Goal: Navigation & Orientation: Find specific page/section

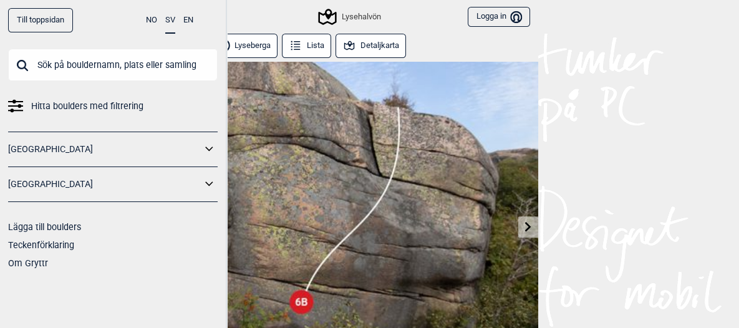
click at [69, 245] on link "Teckenförklaring" at bounding box center [41, 245] width 66 height 10
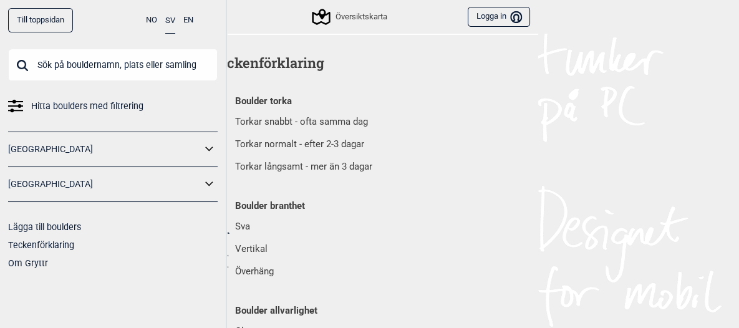
click at [44, 264] on link "Om Gryttr" at bounding box center [28, 263] width 40 height 10
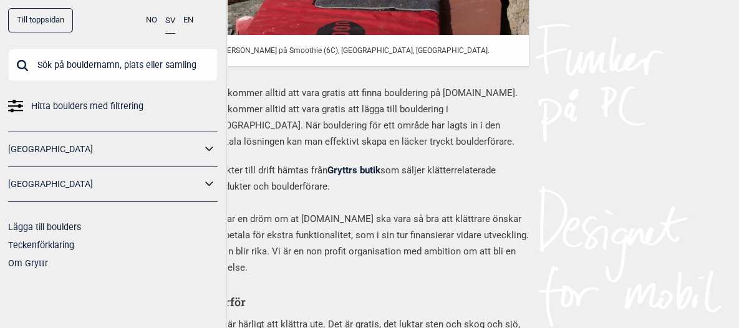
scroll to position [645, 0]
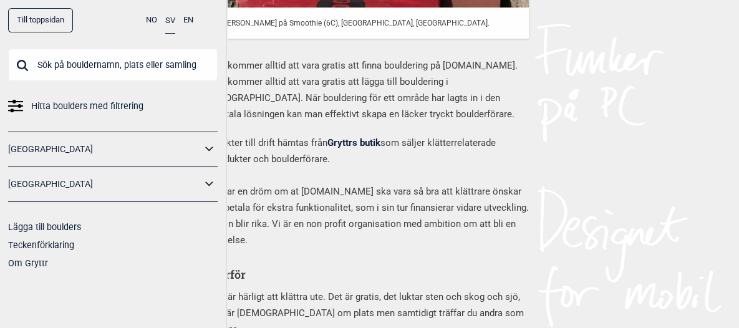
click at [249, 267] on h3 "Varför" at bounding box center [370, 275] width 318 height 16
click at [280, 192] on p "Intäkter till drift hämtas från Gryttrs butik som säljer klätterrelaterade prod…" at bounding box center [370, 192] width 318 height 114
click at [65, 181] on link "[GEOGRAPHIC_DATA]" at bounding box center [104, 184] width 193 height 18
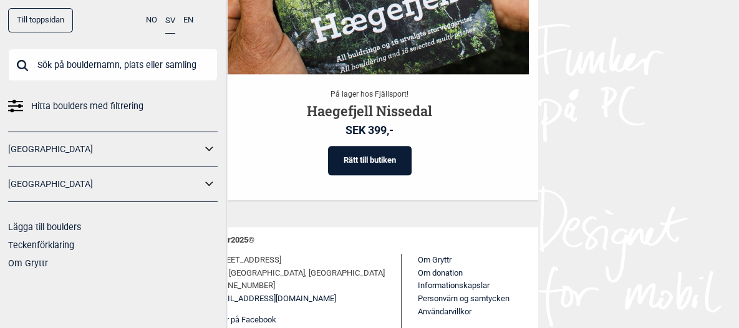
scroll to position [2031, 0]
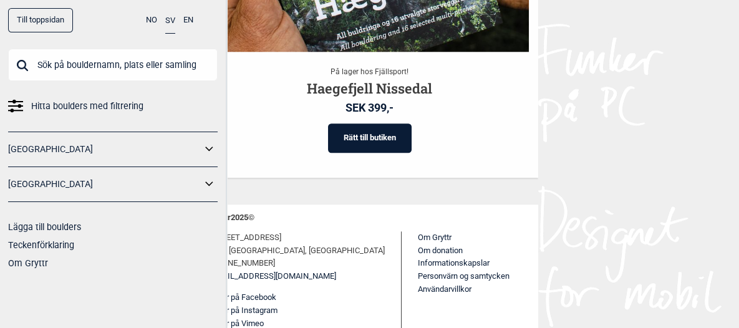
click at [207, 183] on icon at bounding box center [208, 184] width 7 height 4
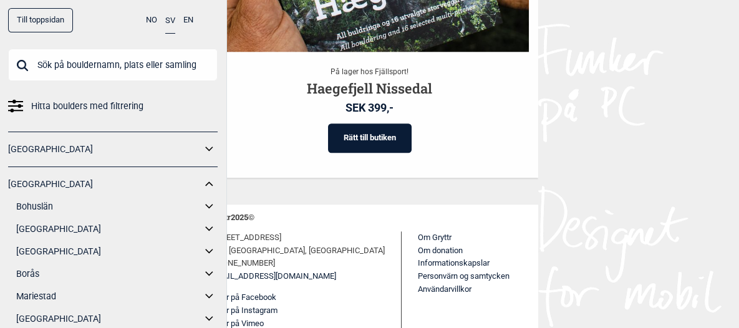
click at [43, 251] on link "[GEOGRAPHIC_DATA]" at bounding box center [108, 252] width 185 height 18
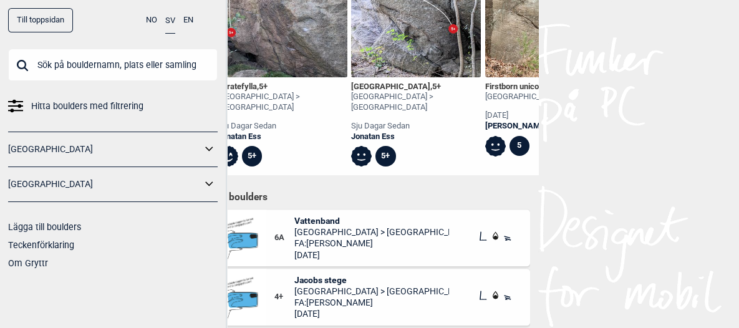
scroll to position [977, 0]
